Goal: Task Accomplishment & Management: Use online tool/utility

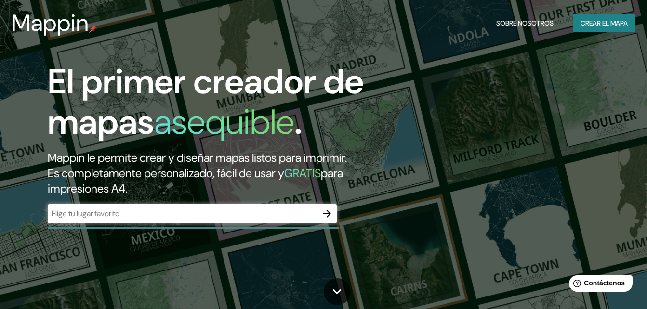
click at [228, 212] on input "text" at bounding box center [183, 213] width 270 height 11
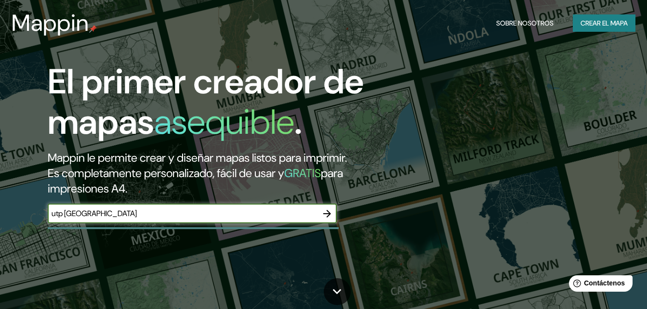
type input "utp [GEOGRAPHIC_DATA]"
click at [327, 215] on icon "button" at bounding box center [327, 214] width 12 height 12
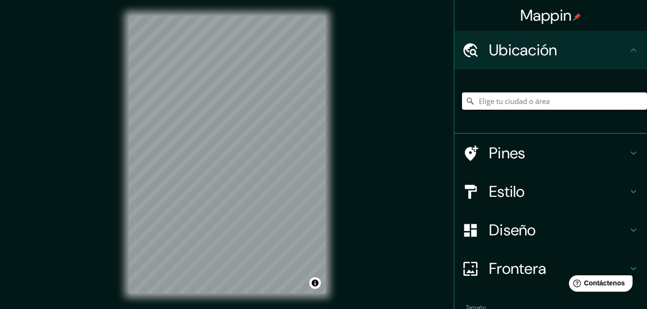
click at [491, 103] on input "Elige tu ciudad o área" at bounding box center [554, 101] width 185 height 17
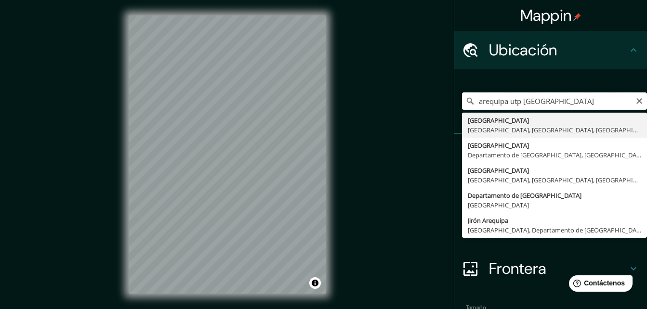
drag, startPoint x: 555, startPoint y: 103, endPoint x: 517, endPoint y: 105, distance: 38.1
click at [517, 105] on input "arequipa utp [GEOGRAPHIC_DATA]" at bounding box center [554, 101] width 185 height 17
drag, startPoint x: 537, startPoint y: 104, endPoint x: 521, endPoint y: 108, distance: 16.6
click at [521, 108] on input "peruarequipa utp" at bounding box center [554, 101] width 185 height 17
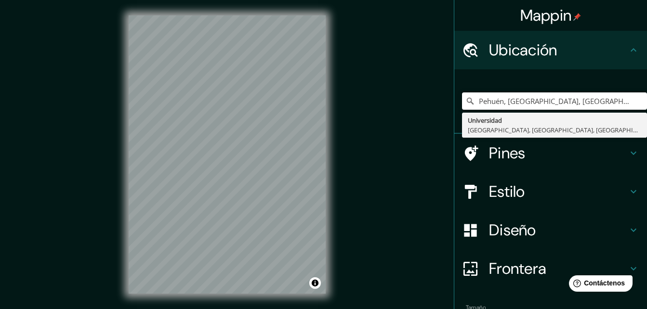
type input "Pehuén, [GEOGRAPHIC_DATA], [GEOGRAPHIC_DATA] 1530000, [GEOGRAPHIC_DATA]"
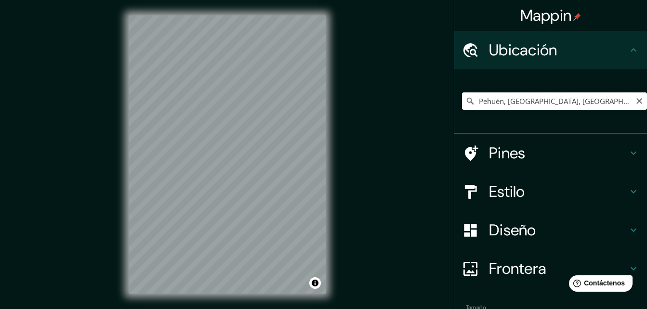
click at [513, 106] on input "Pehuén, [GEOGRAPHIC_DATA], [GEOGRAPHIC_DATA] 1530000, [GEOGRAPHIC_DATA]" at bounding box center [554, 101] width 185 height 17
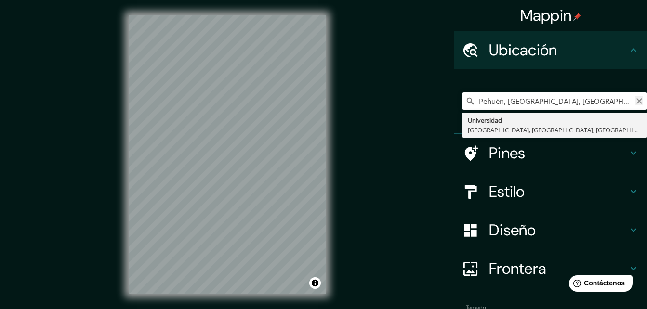
click at [636, 103] on icon "Claro" at bounding box center [639, 101] width 6 height 6
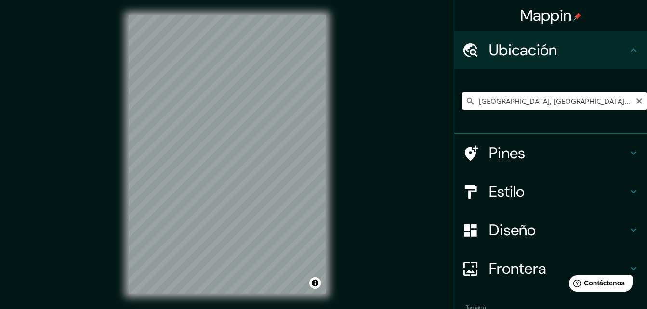
click at [573, 102] on input "[GEOGRAPHIC_DATA], [GEOGRAPHIC_DATA], [GEOGRAPHIC_DATA]" at bounding box center [554, 101] width 185 height 17
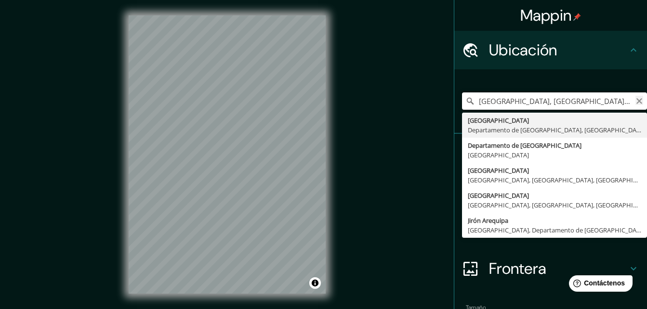
drag, startPoint x: 609, startPoint y: 101, endPoint x: 629, endPoint y: 101, distance: 19.8
click at [629, 101] on div "[GEOGRAPHIC_DATA], [GEOGRAPHIC_DATA], [GEOGRAPHIC_DATA] [GEOGRAPHIC_DATA] Depar…" at bounding box center [554, 101] width 185 height 17
click at [619, 101] on input "[GEOGRAPHIC_DATA], [GEOGRAPHIC_DATA], [GEOGRAPHIC_DATA]" at bounding box center [554, 101] width 185 height 17
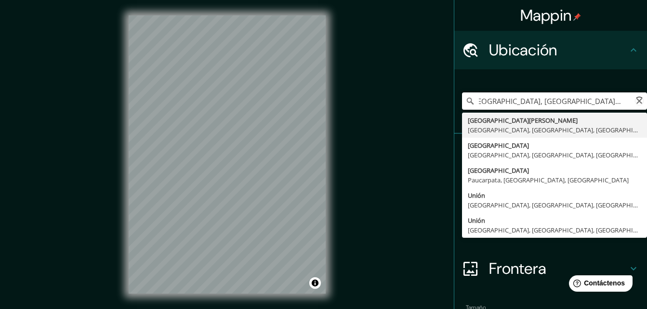
scroll to position [0, 13]
type input "[GEOGRAPHIC_DATA], [GEOGRAPHIC_DATA], [GEOGRAPHIC_DATA]"
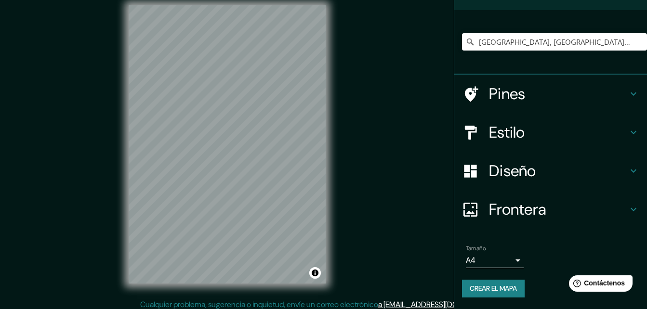
scroll to position [15, 0]
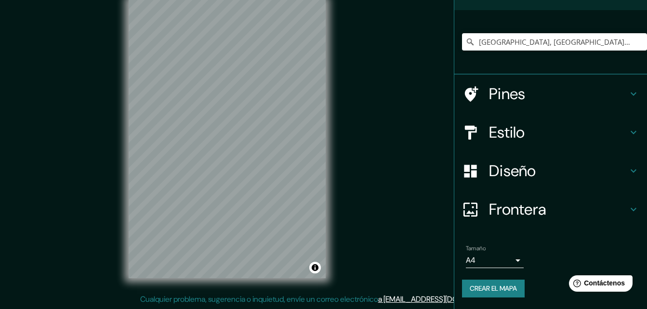
click at [362, 188] on div "Mappin Ubicación [GEOGRAPHIC_DATA], [GEOGRAPHIC_DATA], [GEOGRAPHIC_DATA] [GEOGR…" at bounding box center [323, 147] width 647 height 325
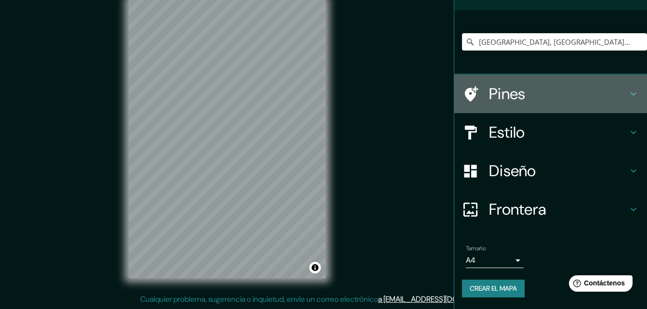
click at [522, 101] on h4 "Pines" at bounding box center [558, 93] width 139 height 19
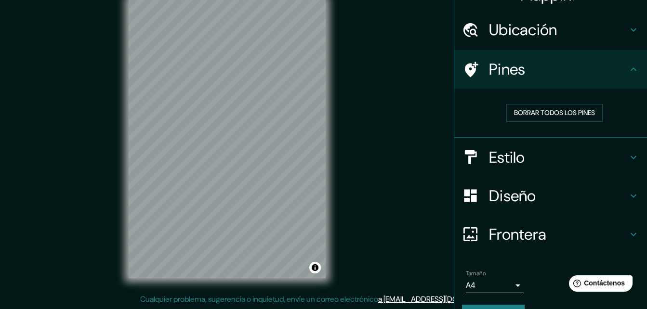
scroll to position [0, 0]
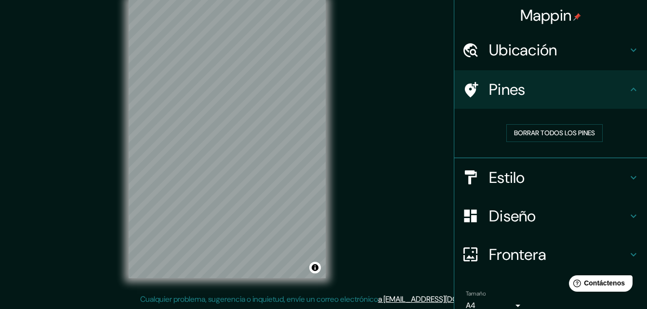
click at [541, 101] on div "Pines" at bounding box center [550, 89] width 193 height 39
click at [475, 94] on div at bounding box center [475, 89] width 27 height 17
click at [465, 91] on icon at bounding box center [471, 89] width 13 height 15
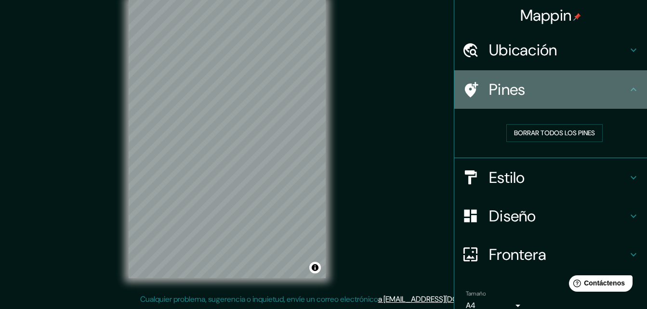
drag, startPoint x: 573, startPoint y: 87, endPoint x: 625, endPoint y: 96, distance: 52.8
click at [576, 87] on h4 "Pines" at bounding box center [558, 89] width 139 height 19
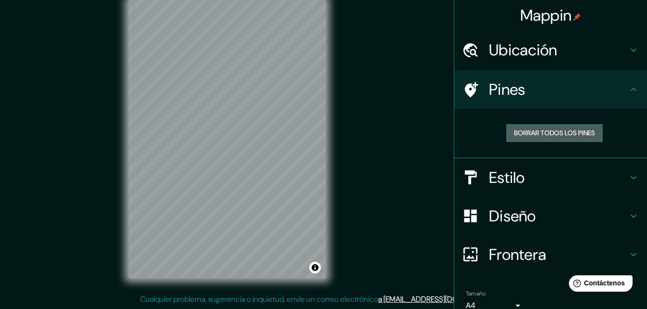
click at [552, 135] on font "Borrar todos los pines" at bounding box center [554, 133] width 81 height 12
